Goal: Find contact information: Find contact information

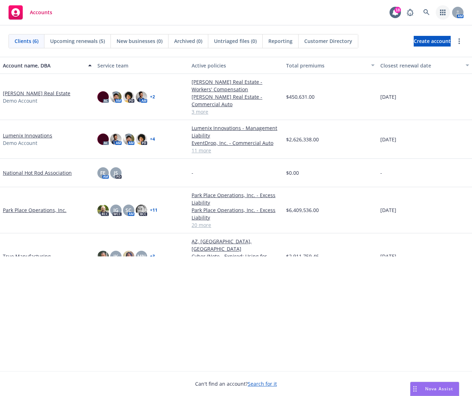
click at [439, 12] on link "button" at bounding box center [442, 12] width 14 height 14
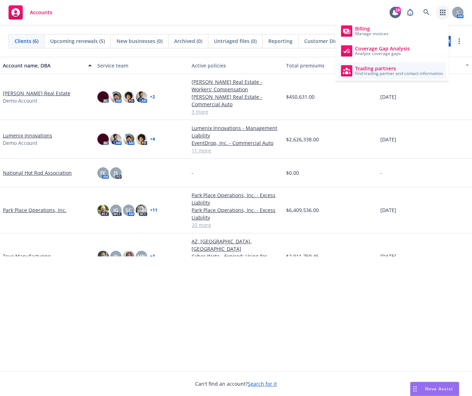
click at [392, 72] on span "Find trading partner and contact information" at bounding box center [399, 73] width 88 height 4
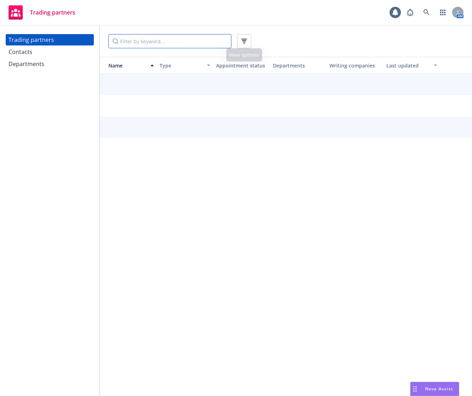
click at [212, 42] on input "Filter by keyword..." at bounding box center [169, 41] width 123 height 14
type input "strategic comp"
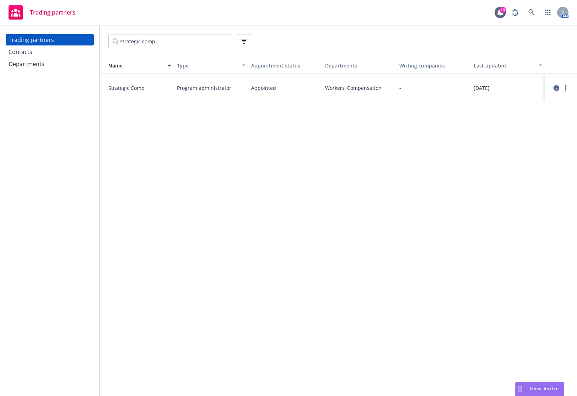
click at [471, 88] on icon "circleInformation" at bounding box center [556, 88] width 6 height 6
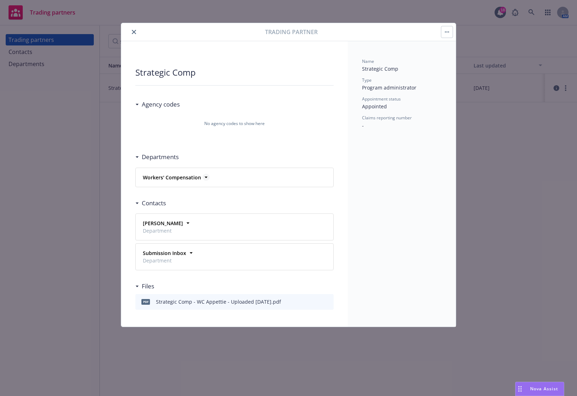
click at [197, 177] on strong "Workers' Compensation" at bounding box center [172, 177] width 58 height 7
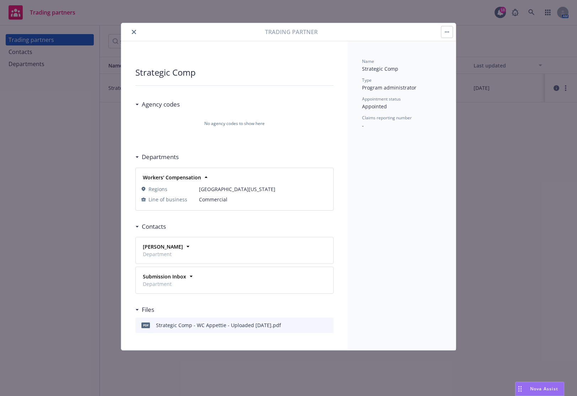
click at [183, 255] on div "Jeanine Estrada Department" at bounding box center [234, 251] width 189 height 18
click at [184, 247] on icon at bounding box center [187, 246] width 7 height 7
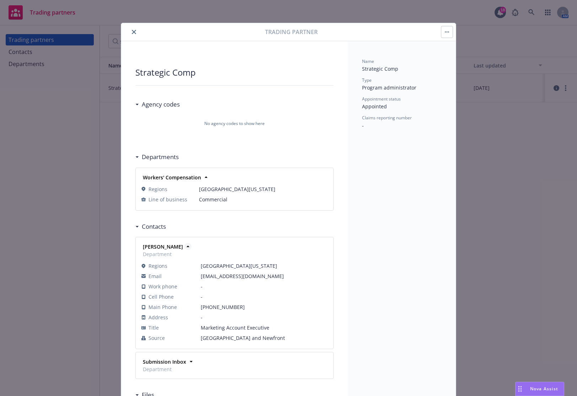
scroll to position [61, 0]
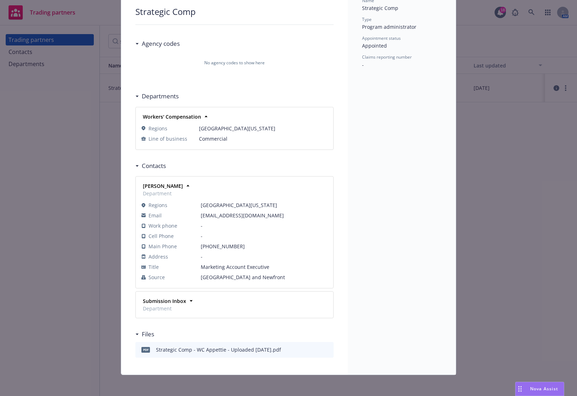
click at [174, 309] on span "Department" at bounding box center [164, 308] width 43 height 7
click at [181, 298] on strong "Submission Inbox" at bounding box center [164, 301] width 43 height 7
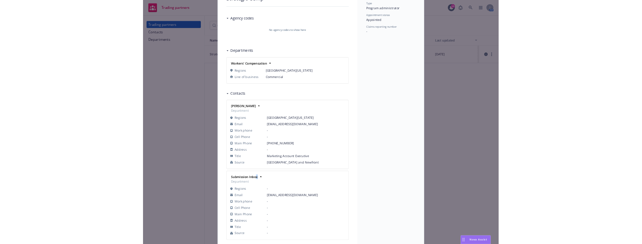
scroll to position [0, 0]
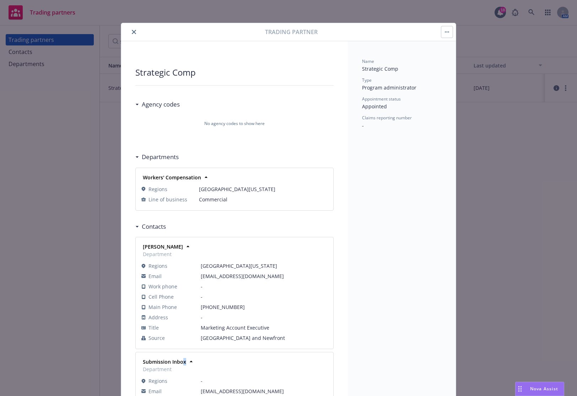
click at [132, 30] on icon "close" at bounding box center [134, 32] width 4 height 4
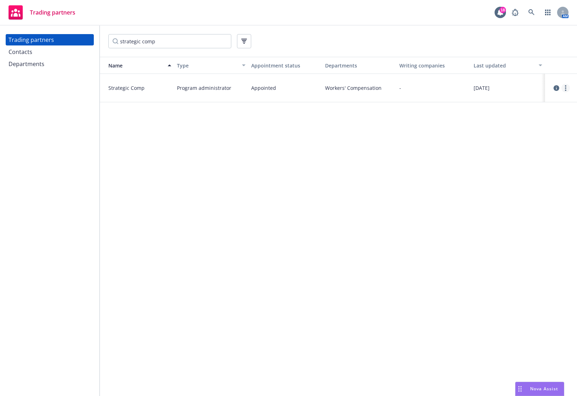
click at [471, 89] on link "more" at bounding box center [565, 88] width 9 height 9
click at [471, 103] on link "View contacts" at bounding box center [529, 103] width 79 height 14
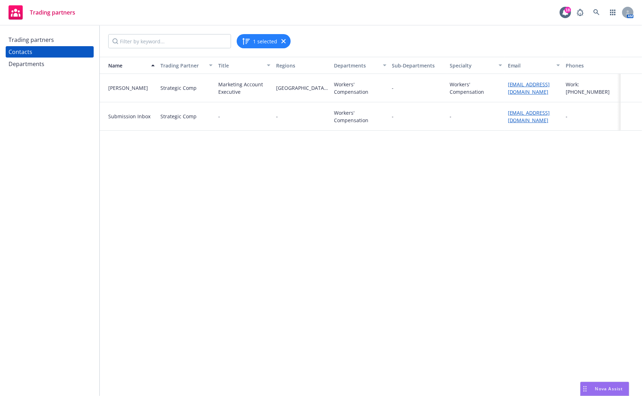
click at [397, 177] on div "Name Trading Partner Title Regions Departments Sub-Departments Specialty Email …" at bounding box center [371, 226] width 543 height 339
drag, startPoint x: 259, startPoint y: 231, endPoint x: 258, endPoint y: 238, distance: 6.5
click at [259, 231] on div "Name Trading Partner Title Regions Departments Sub-Departments Specialty Email …" at bounding box center [371, 226] width 543 height 339
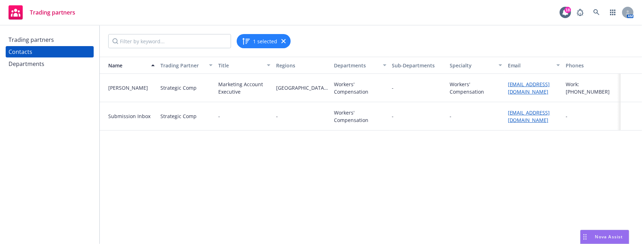
click at [40, 66] on div "Departments" at bounding box center [27, 63] width 36 height 11
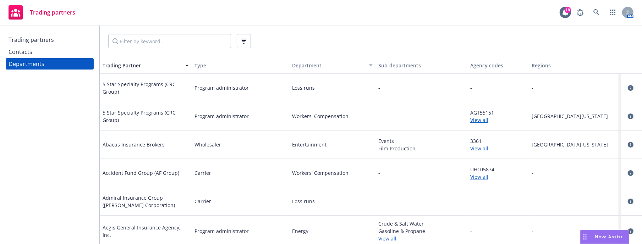
click at [40, 40] on div "Trading partners" at bounding box center [31, 39] width 45 height 11
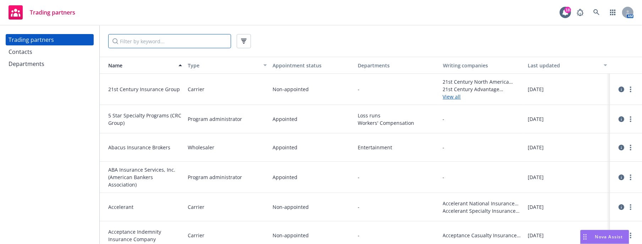
click at [138, 46] on input "Filter by keyword..." at bounding box center [169, 41] width 123 height 14
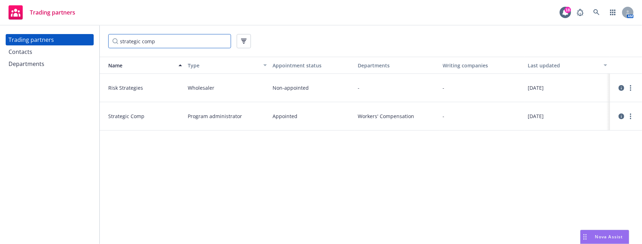
type input "strategic comp"
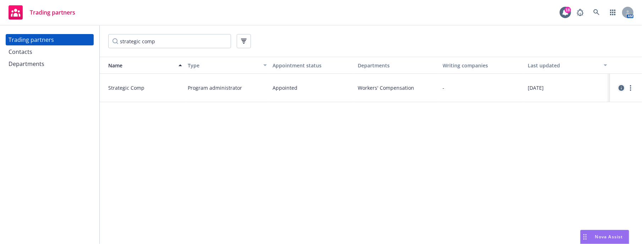
click at [471, 85] on link "circleInformation" at bounding box center [622, 88] width 9 height 9
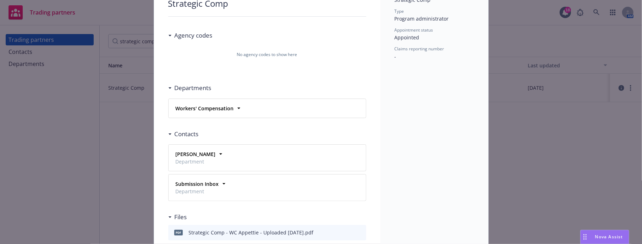
scroll to position [104, 0]
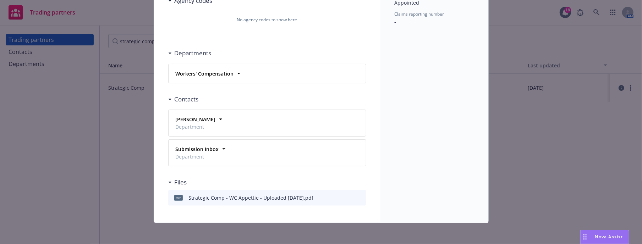
click at [230, 76] on div "Workers' Compensation" at bounding box center [204, 74] width 63 height 10
click at [235, 73] on icon at bounding box center [238, 73] width 7 height 7
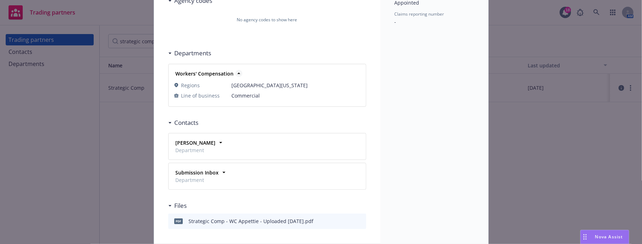
click at [235, 73] on icon at bounding box center [238, 73] width 7 height 7
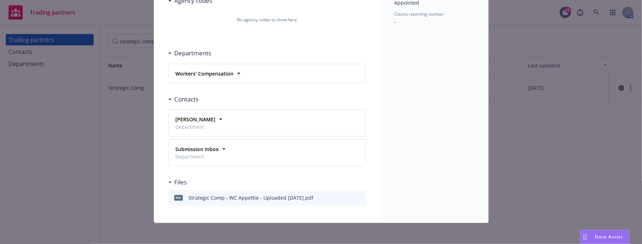
click at [346, 197] on icon "preview file" at bounding box center [348, 197] width 6 height 5
